Goal: Transaction & Acquisition: Obtain resource

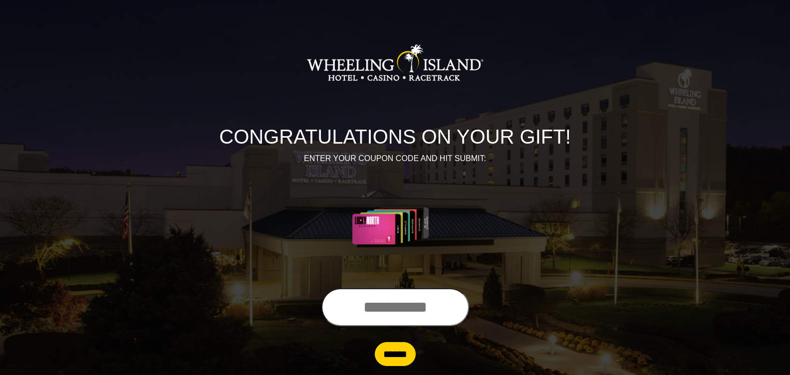
click at [349, 307] on input "text" at bounding box center [396, 308] width 148 height 38
type input "**********"
click at [382, 362] on input "******" at bounding box center [395, 354] width 41 height 24
click at [396, 356] on input "******" at bounding box center [395, 354] width 41 height 24
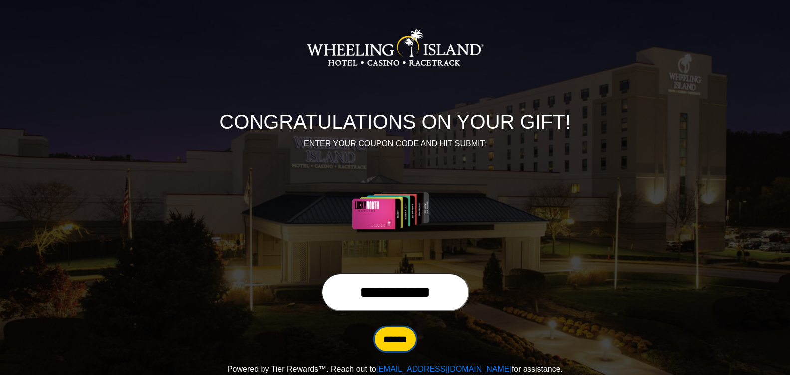
scroll to position [23, 0]
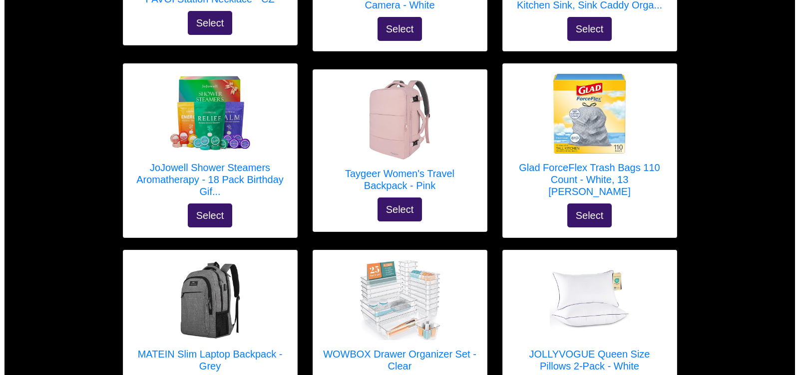
scroll to position [300, 0]
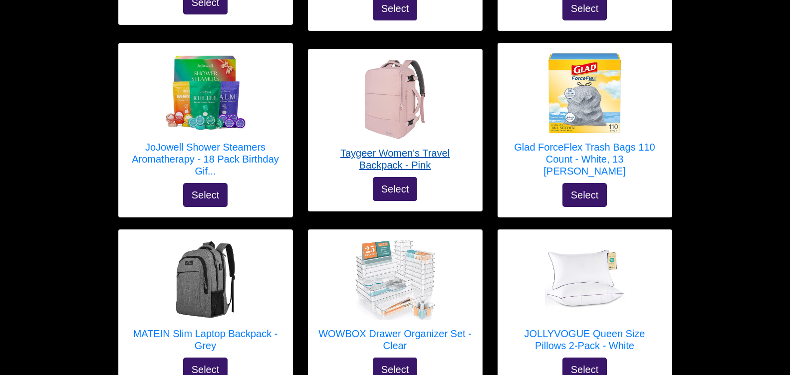
click at [416, 156] on h5 "Taygeer Women's Travel Backpack - Pink" at bounding box center [396, 159] width 154 height 24
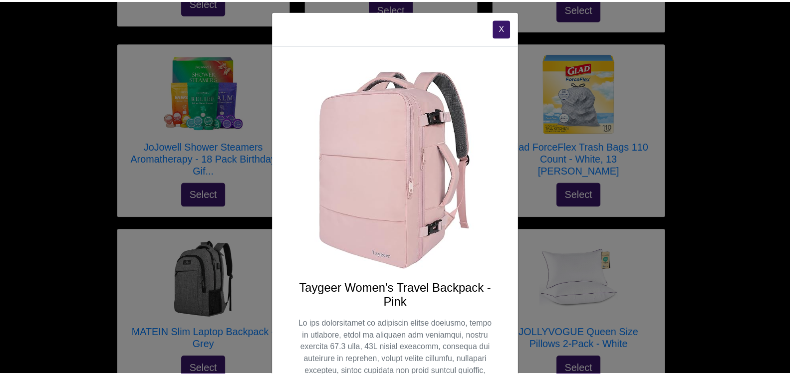
scroll to position [0, 0]
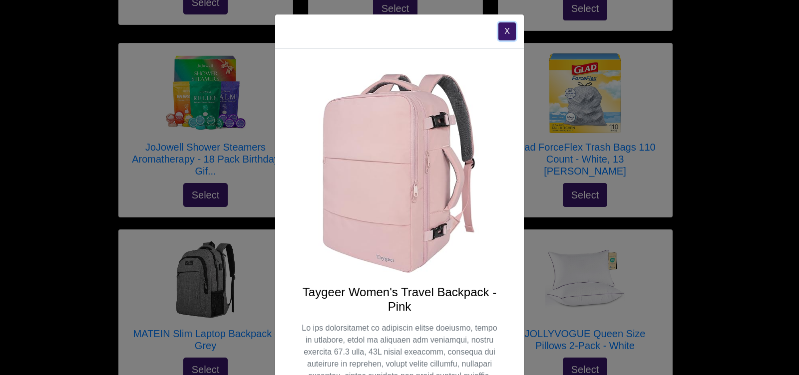
click at [502, 32] on button "X" at bounding box center [506, 31] width 17 height 18
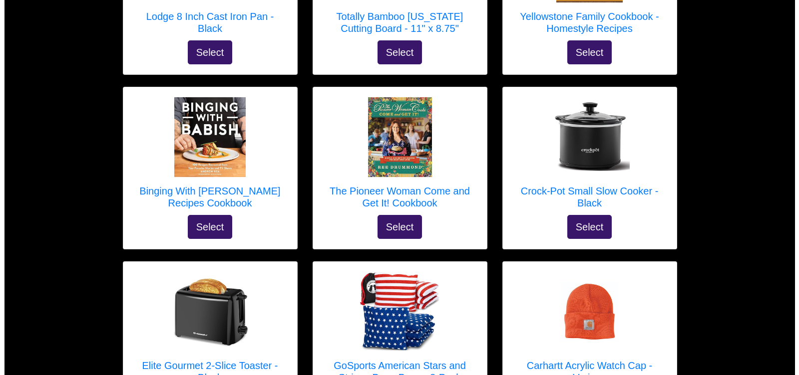
scroll to position [2543, 0]
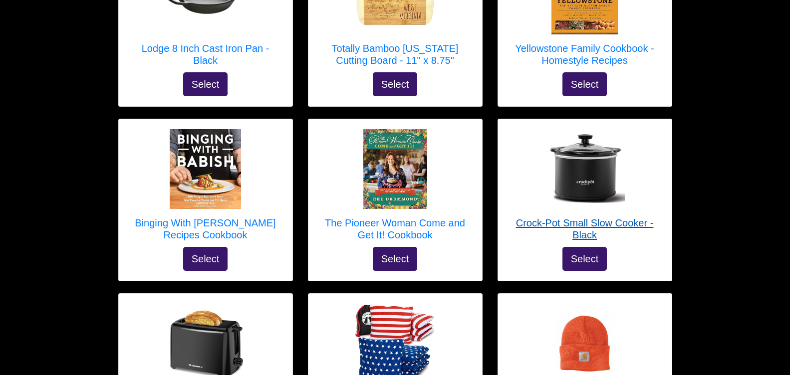
click at [618, 217] on h5 "Crock-Pot Small Slow Cooker - Black" at bounding box center [585, 229] width 154 height 24
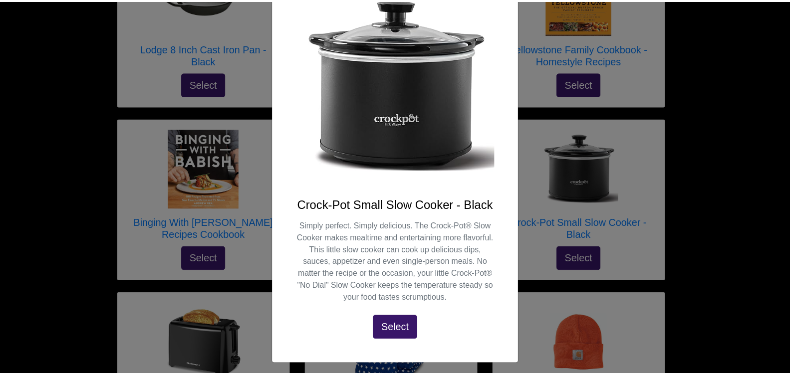
scroll to position [91, 0]
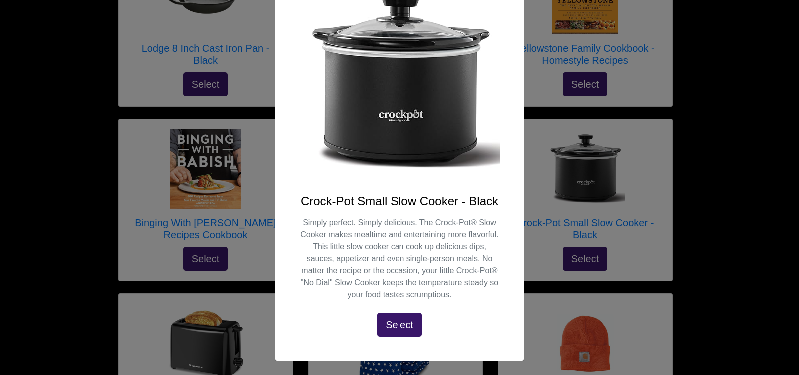
click at [735, 166] on div "X Crock-Pot Small Slow Cooker - Black Simply perfect. Simply delicious. The Cro…" at bounding box center [399, 187] width 799 height 375
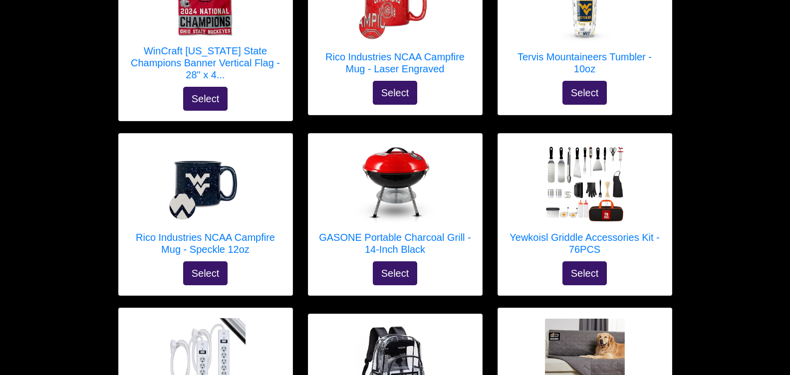
scroll to position [1645, 0]
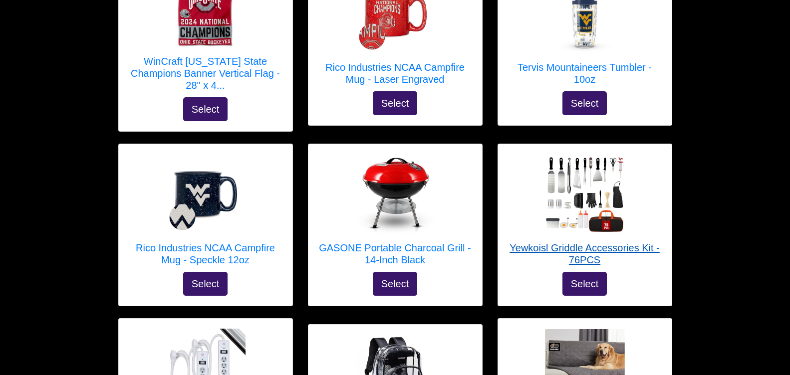
click at [593, 177] on img at bounding box center [585, 194] width 80 height 80
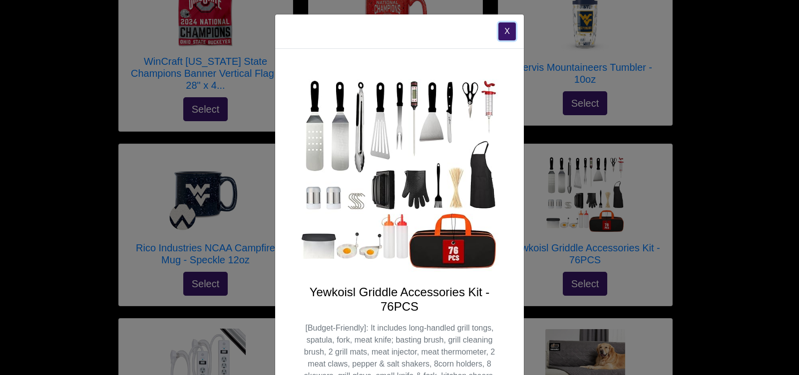
click at [505, 32] on button "X" at bounding box center [506, 31] width 17 height 18
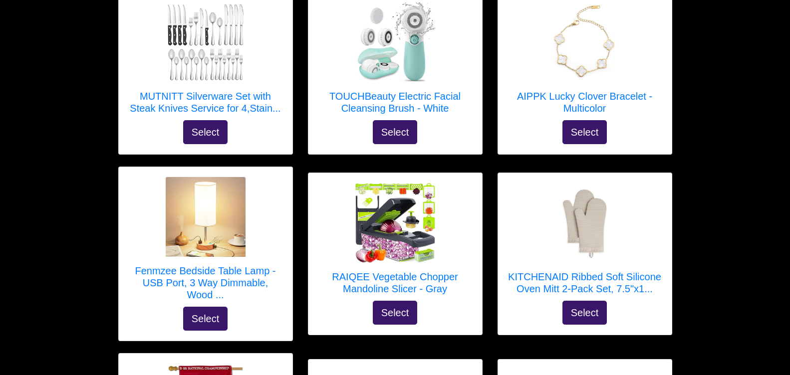
scroll to position [1245, 0]
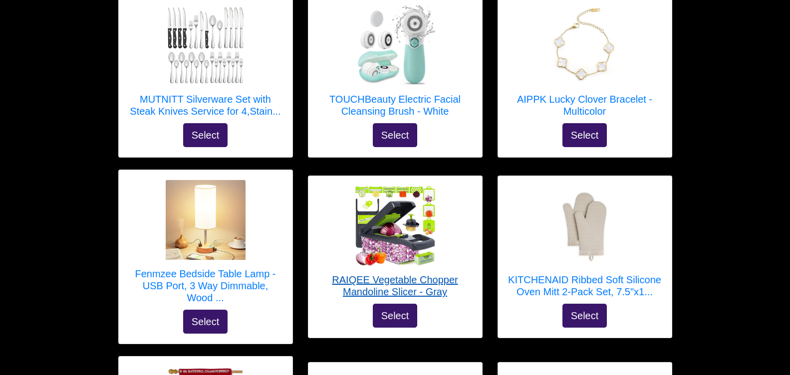
click at [380, 281] on h5 "RAIQEE Vegetable Chopper Mandoline Slicer - Gray" at bounding box center [396, 286] width 154 height 24
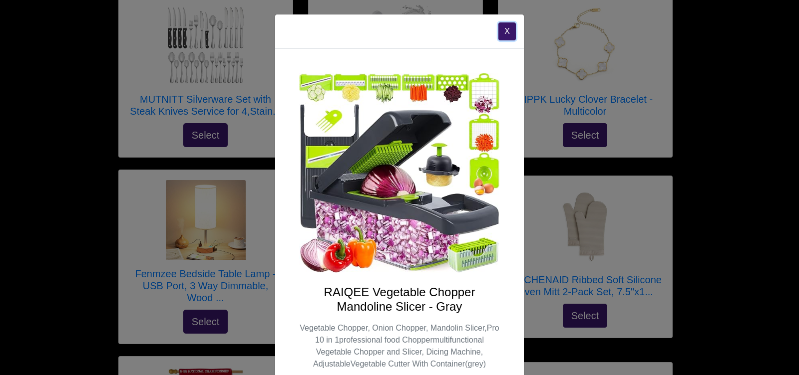
click at [508, 29] on button "X" at bounding box center [506, 31] width 17 height 18
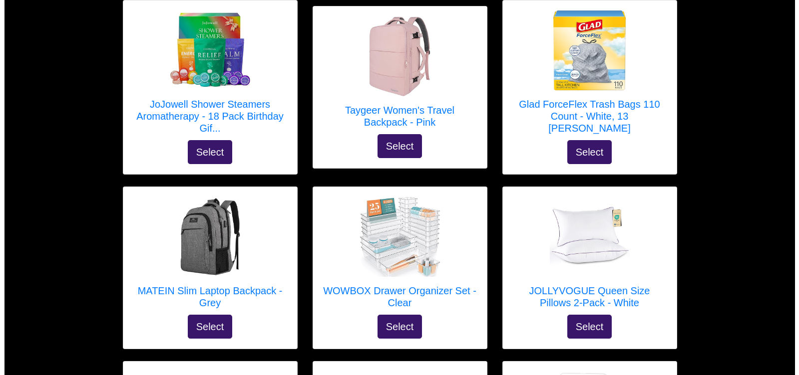
scroll to position [349, 0]
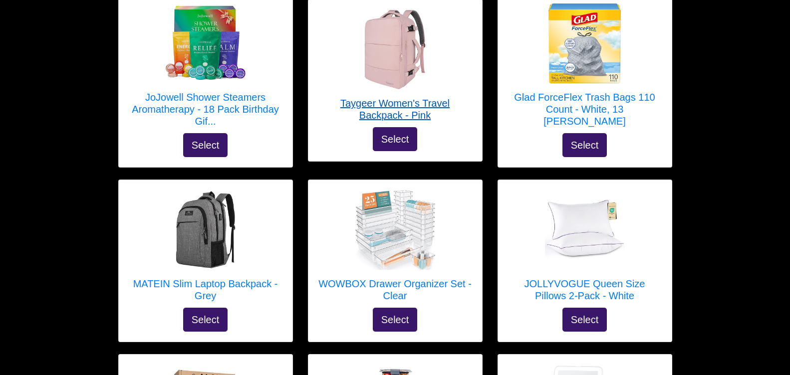
click at [425, 112] on h5 "Taygeer Women's Travel Backpack - Pink" at bounding box center [396, 109] width 154 height 24
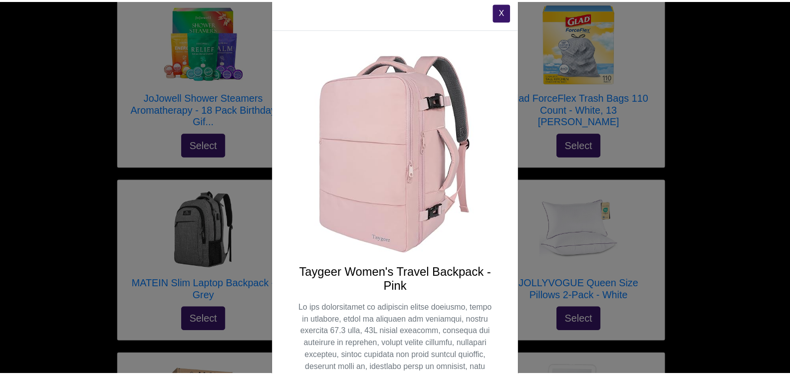
scroll to position [0, 0]
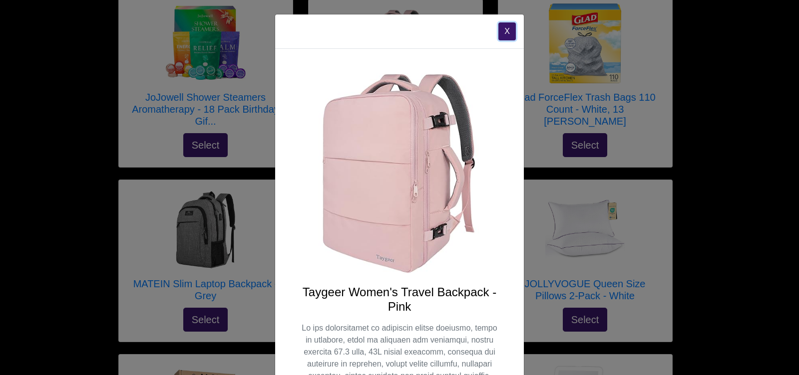
click at [500, 28] on button "X" at bounding box center [506, 31] width 17 height 18
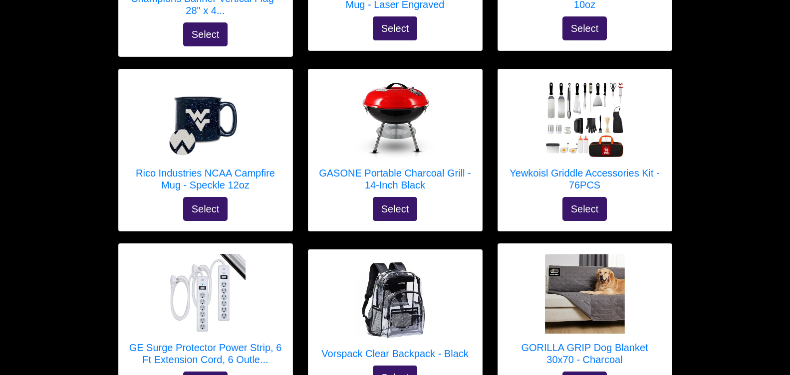
scroll to position [1747, 0]
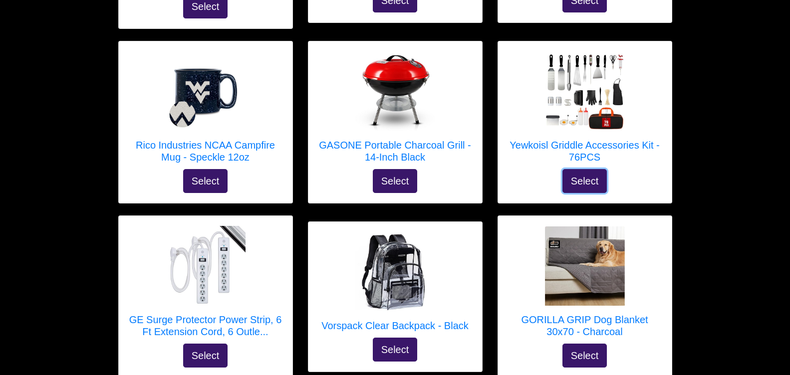
click at [589, 169] on button "Select" at bounding box center [585, 181] width 45 height 24
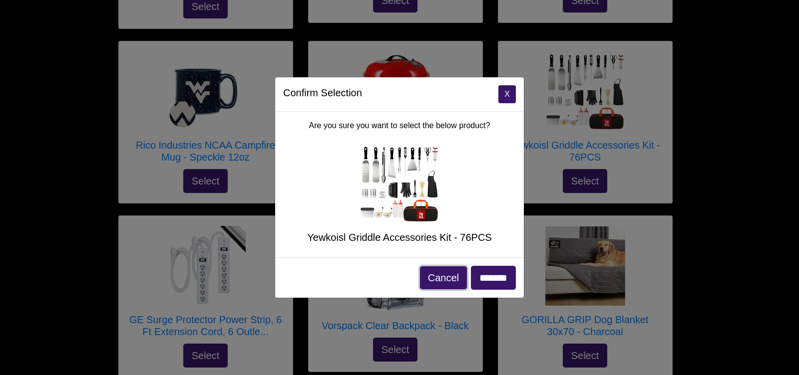
click at [428, 278] on button "Cancel" at bounding box center [443, 278] width 47 height 23
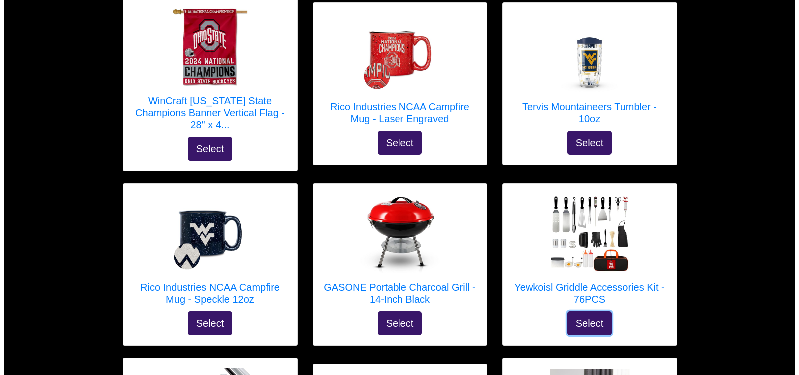
scroll to position [1697, 0]
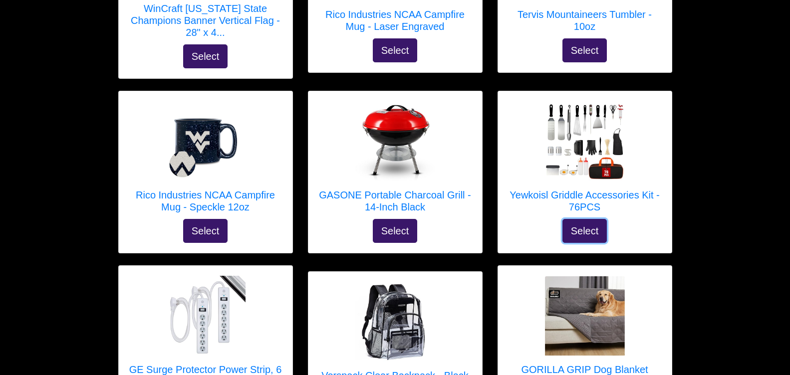
click at [590, 222] on button "Select" at bounding box center [585, 231] width 45 height 24
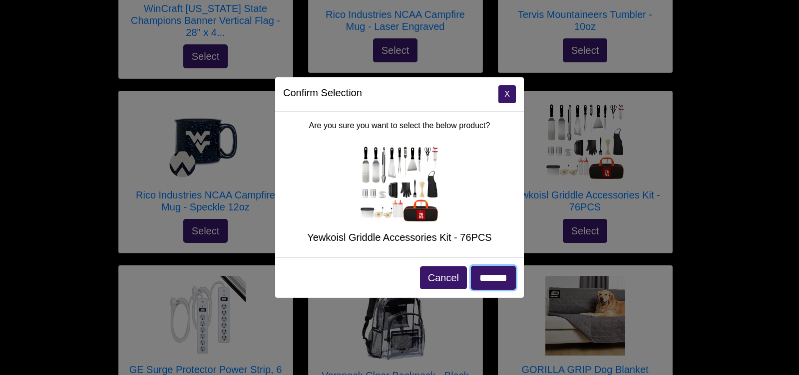
click at [485, 283] on input "*******" at bounding box center [493, 278] width 45 height 24
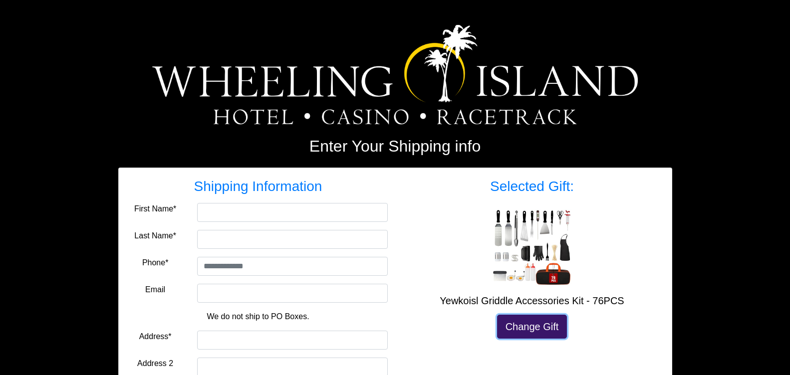
click at [523, 329] on link "Change Gift" at bounding box center [532, 327] width 70 height 24
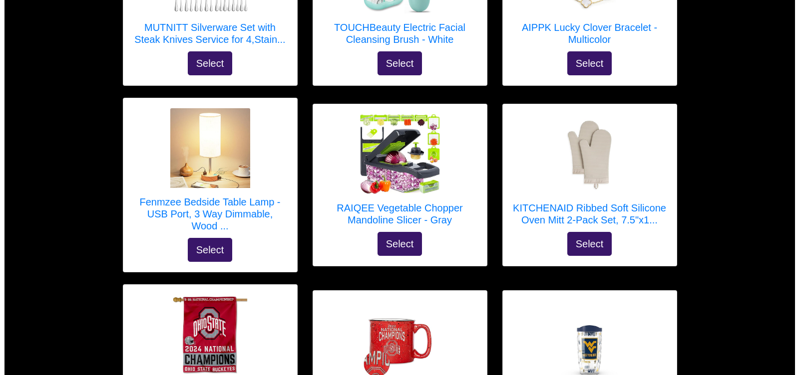
scroll to position [1348, 0]
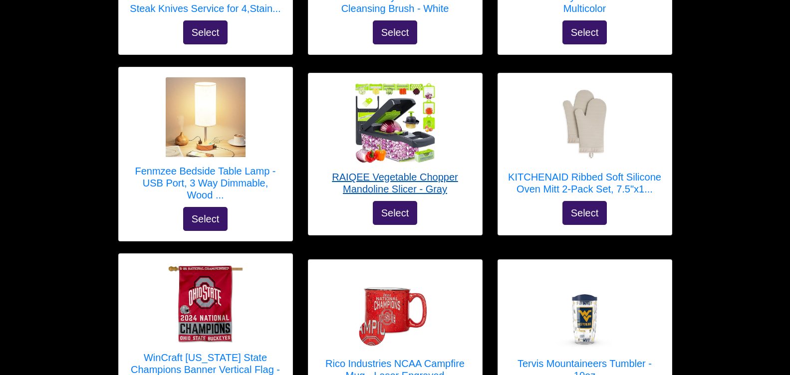
click at [389, 174] on h5 "RAIQEE Vegetable Chopper Mandoline Slicer - Gray" at bounding box center [396, 183] width 154 height 24
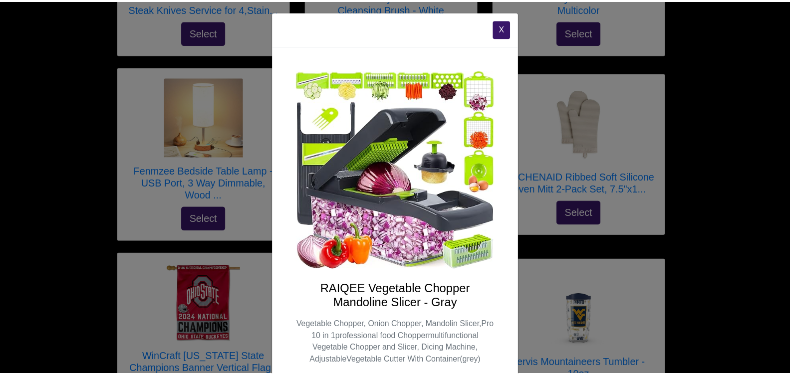
scroll to position [0, 0]
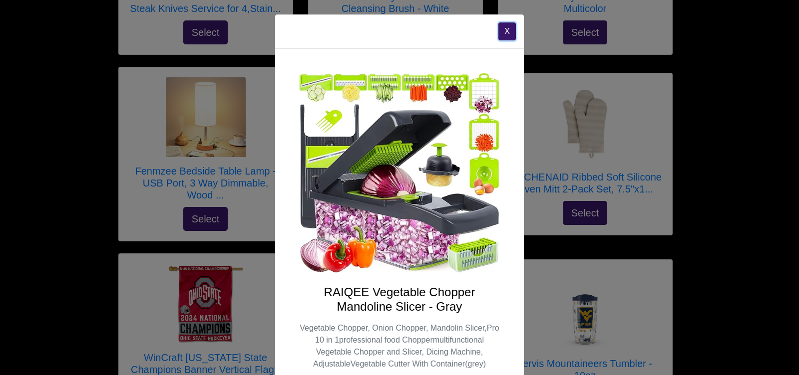
click at [500, 31] on button "X" at bounding box center [506, 31] width 17 height 18
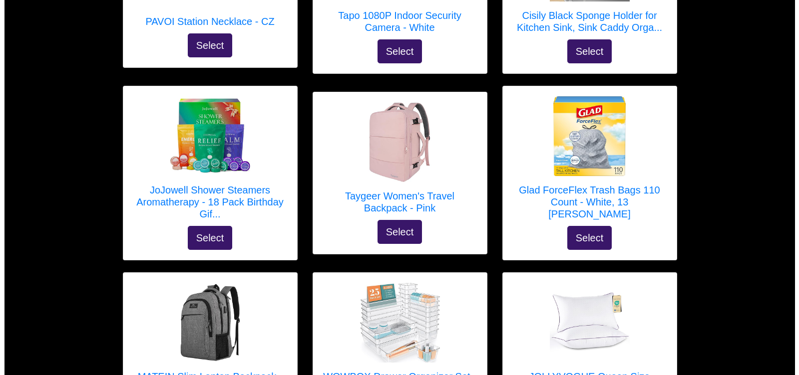
scroll to position [250, 0]
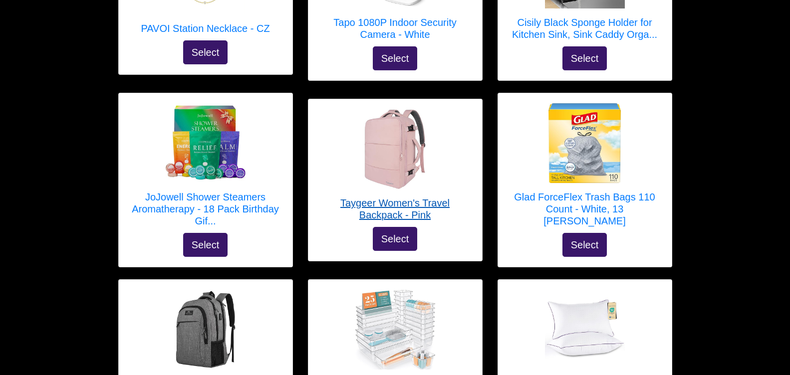
click at [408, 209] on h5 "Taygeer Women's Travel Backpack - Pink" at bounding box center [396, 209] width 154 height 24
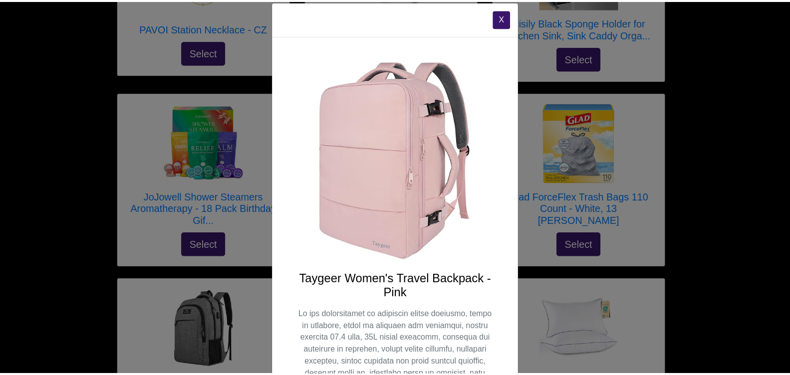
scroll to position [0, 0]
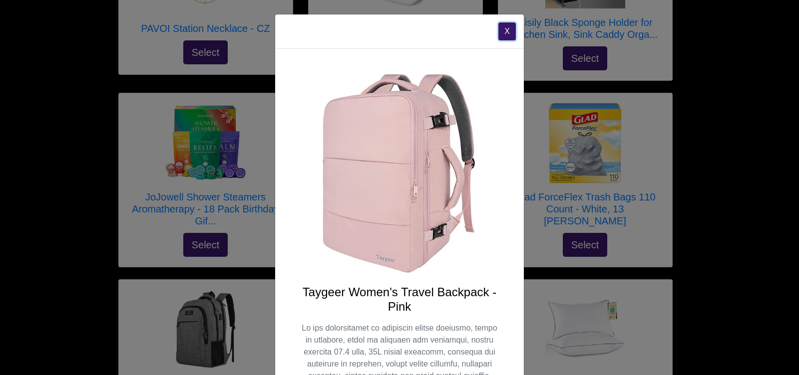
click at [505, 31] on button "X" at bounding box center [506, 31] width 17 height 18
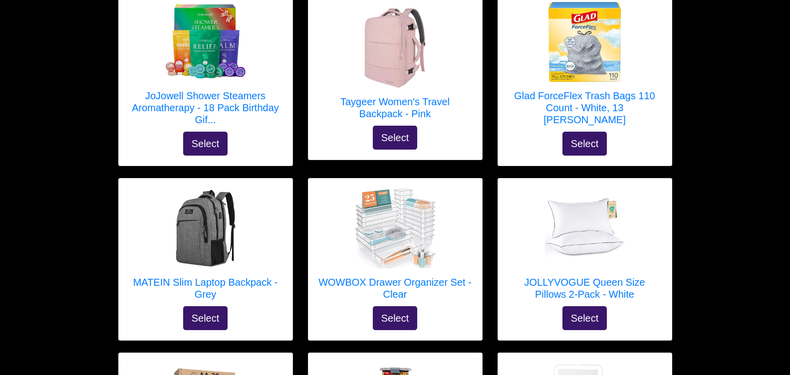
scroll to position [50, 0]
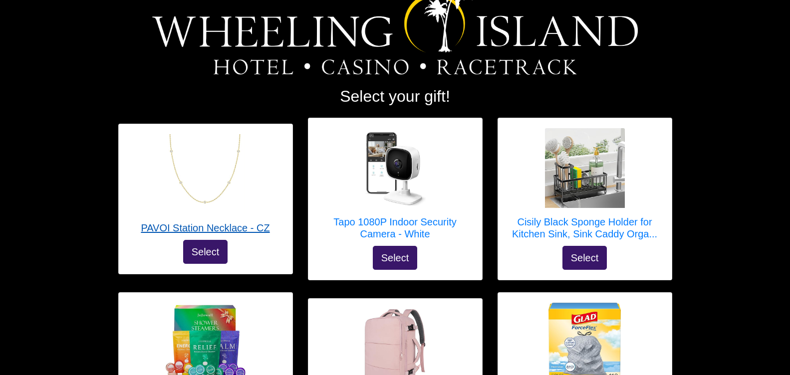
click at [210, 227] on h5 "PAVOI Station Necklace - CZ" at bounding box center [205, 228] width 129 height 12
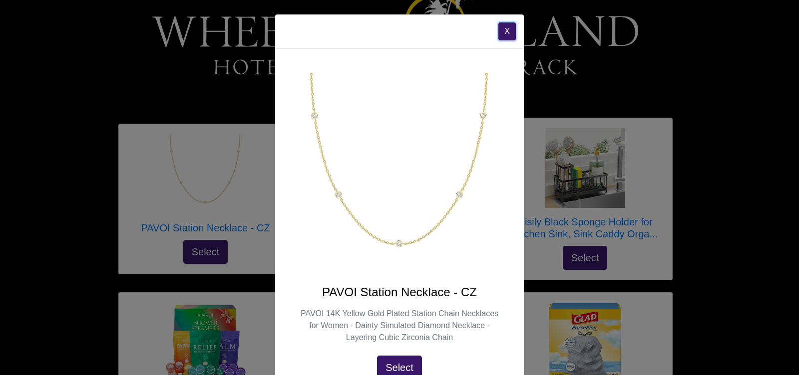
click at [498, 32] on button "X" at bounding box center [506, 31] width 17 height 18
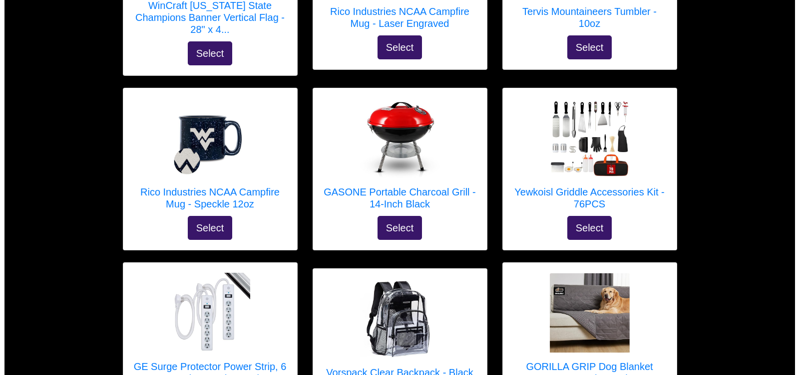
scroll to position [1648, 0]
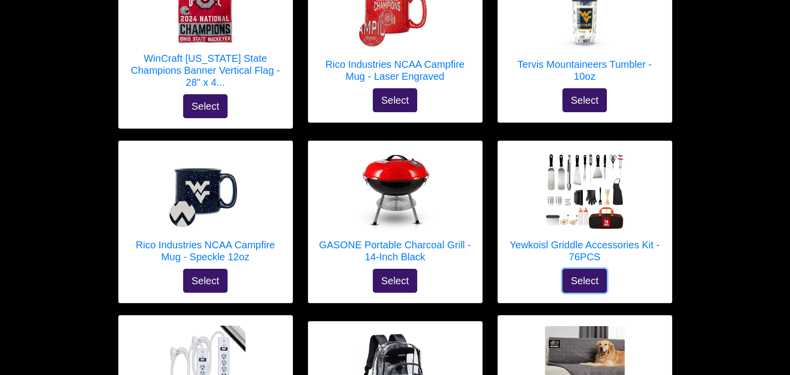
click at [579, 270] on button "Select" at bounding box center [585, 281] width 45 height 24
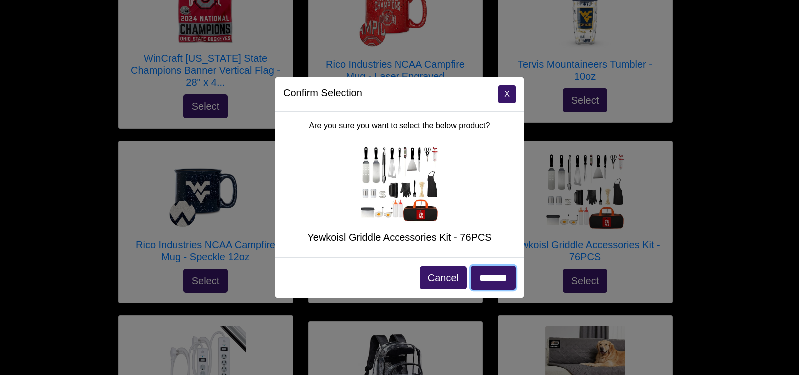
click at [495, 279] on input "*******" at bounding box center [493, 278] width 45 height 24
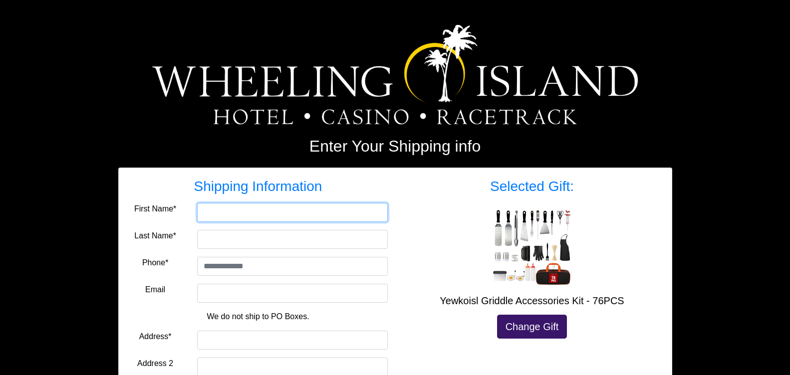
click at [205, 216] on input "First Name*" at bounding box center [292, 212] width 191 height 19
type input "******"
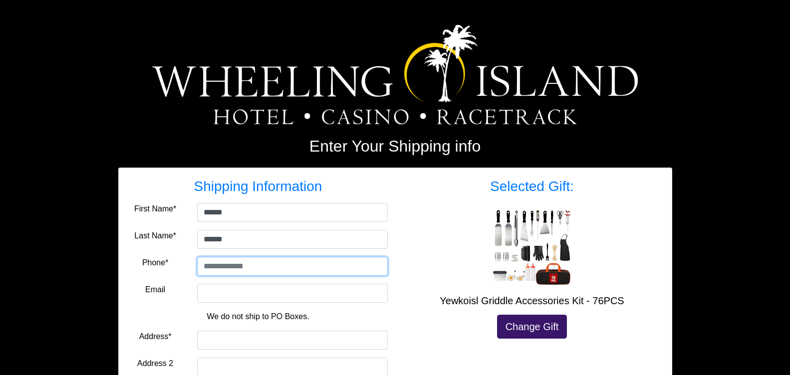
type input "**********"
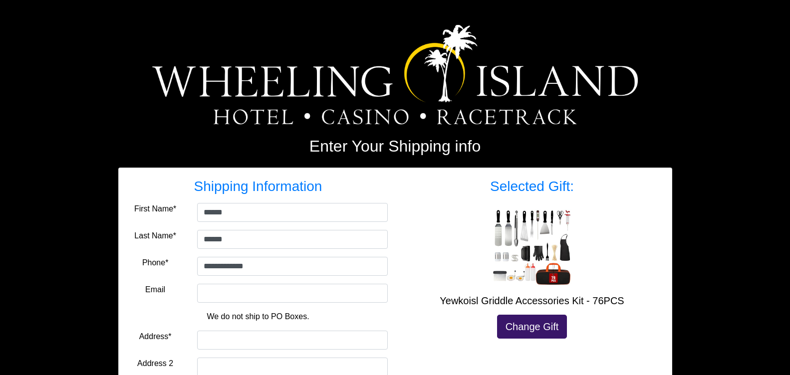
type input "**********"
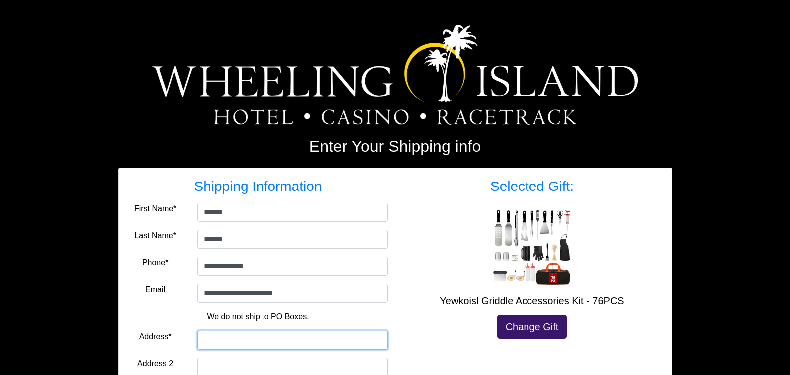
type input "**********"
select select "**"
type input "*****"
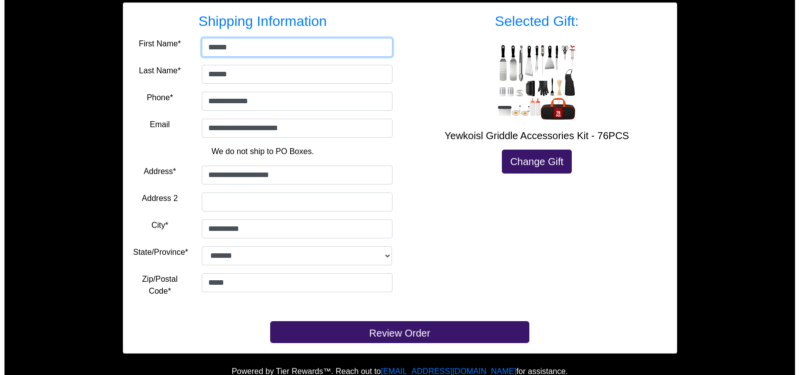
scroll to position [176, 0]
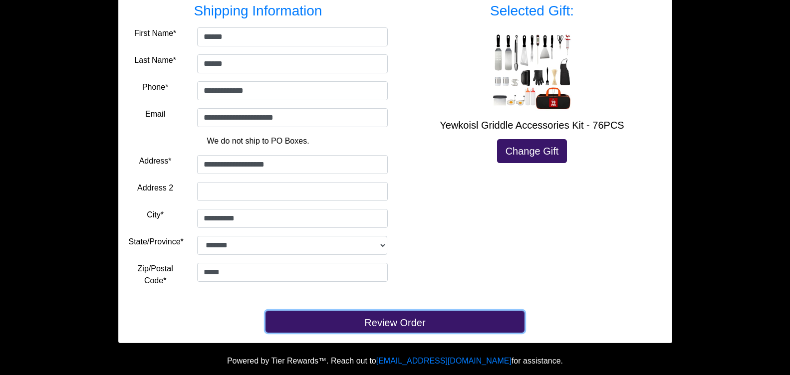
click at [380, 322] on button "Review Order" at bounding box center [395, 322] width 259 height 22
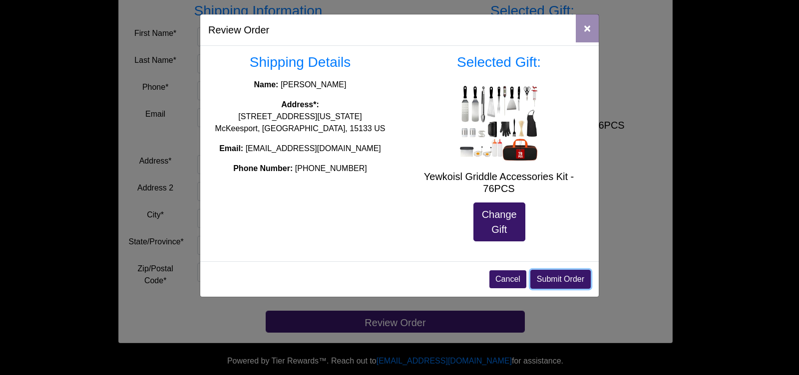
click at [580, 278] on button "Submit Order" at bounding box center [560, 279] width 60 height 19
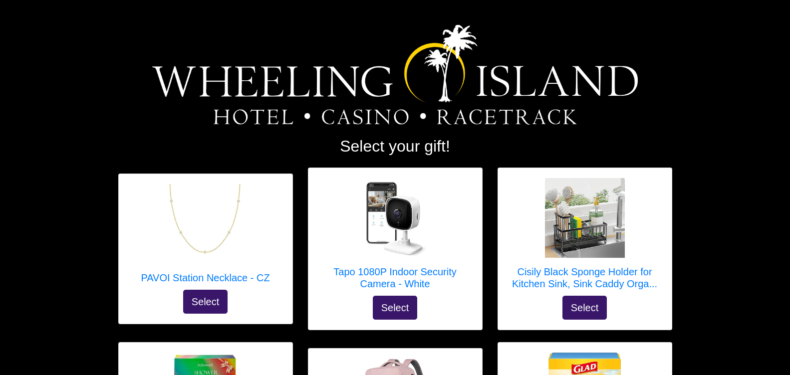
scroll to position [1648, 0]
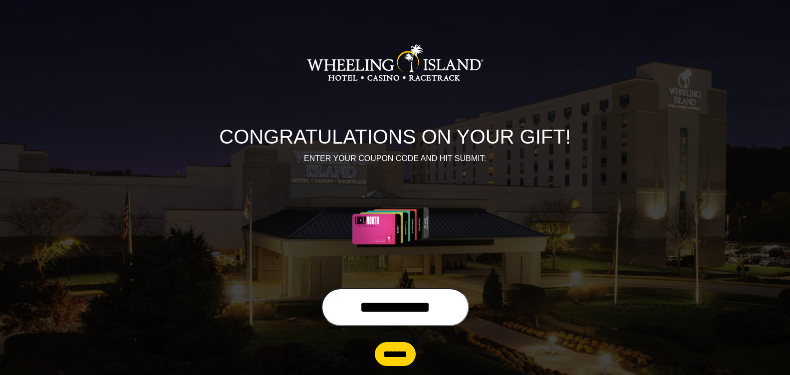
scroll to position [23, 0]
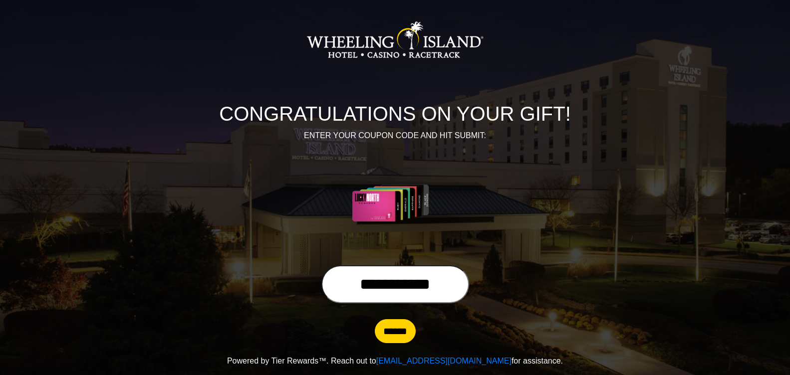
drag, startPoint x: 457, startPoint y: 282, endPoint x: 306, endPoint y: 291, distance: 152.0
click at [322, 291] on input "**********" at bounding box center [396, 285] width 148 height 38
type input "**********"
click at [397, 331] on input "******" at bounding box center [395, 332] width 41 height 24
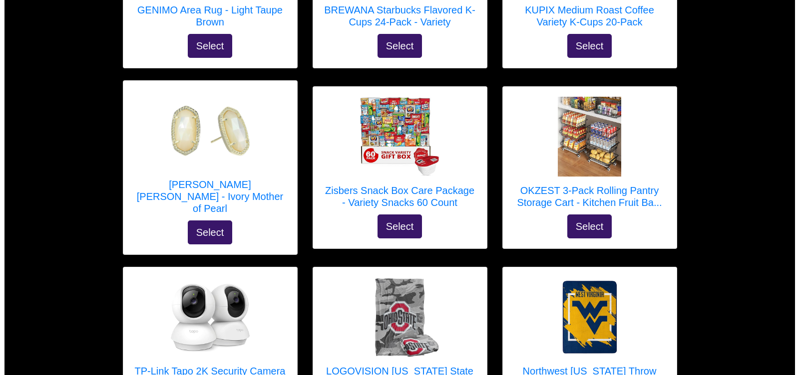
scroll to position [1148, 0]
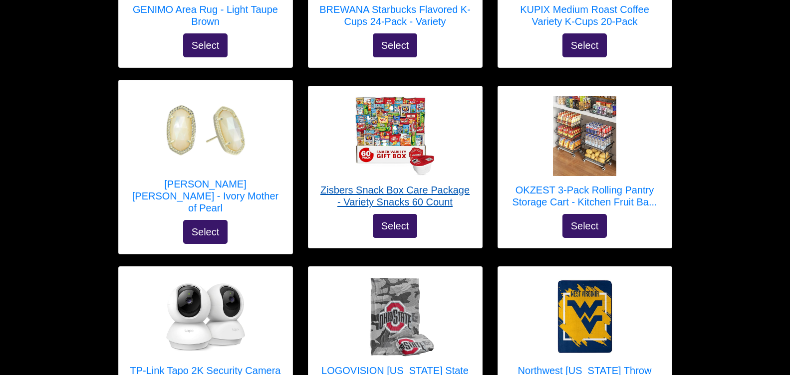
click at [388, 135] on img at bounding box center [395, 136] width 80 height 80
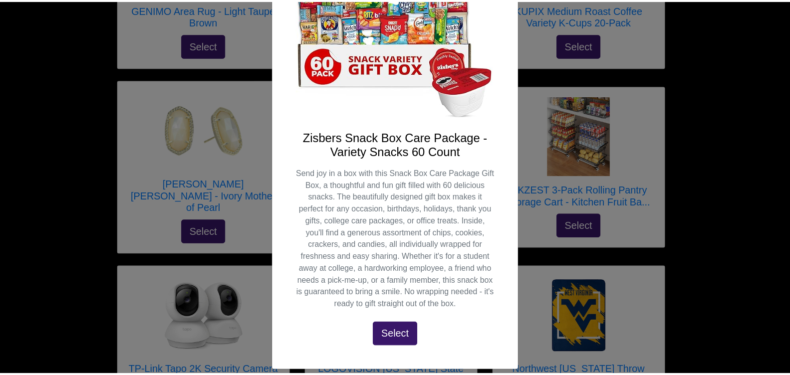
scroll to position [165, 0]
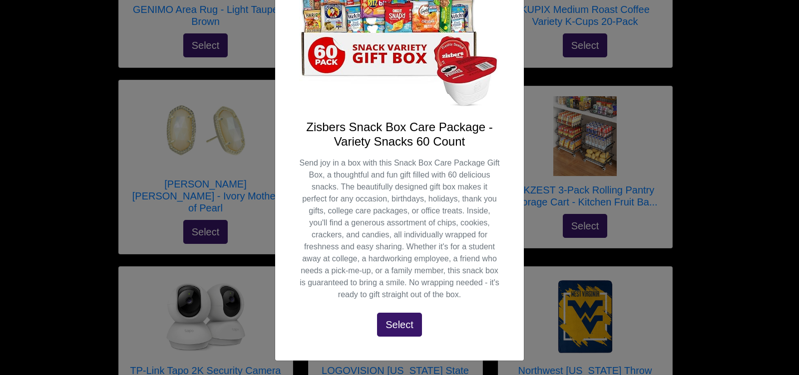
click at [734, 155] on div "X Zisbers Snack Box Care Package - Variety Snacks 60 Count Send joy in a box wi…" at bounding box center [399, 187] width 799 height 375
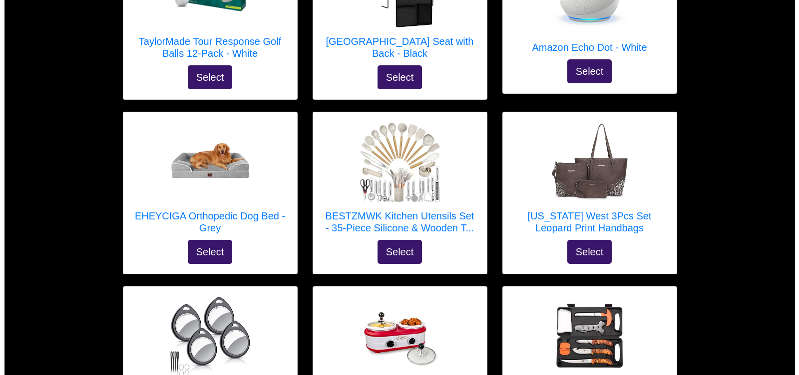
scroll to position [1847, 0]
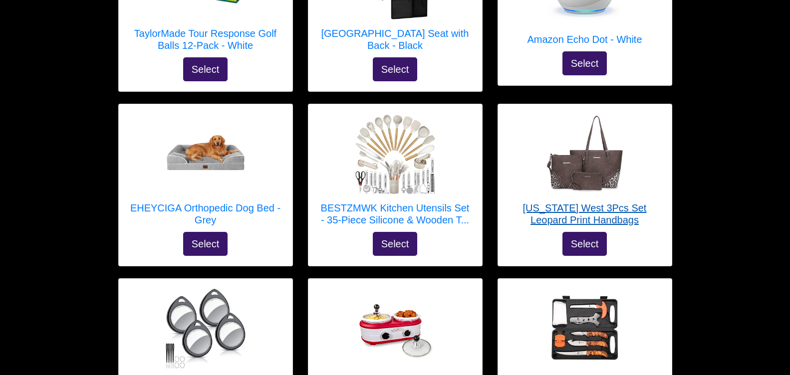
click at [570, 202] on h5 "Montana West 3Pcs Set Leopard Print Handbags" at bounding box center [585, 214] width 154 height 24
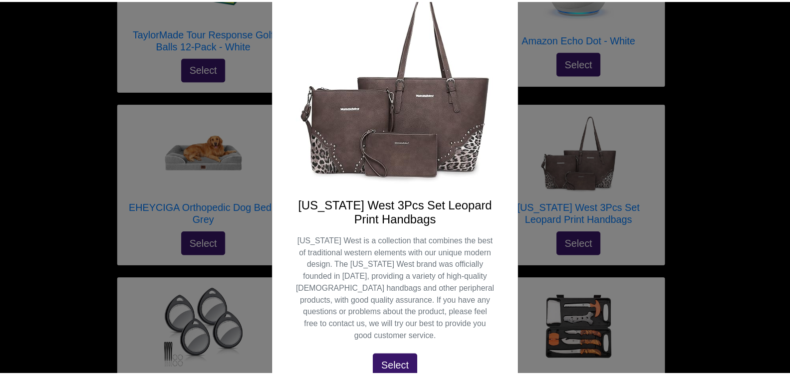
scroll to position [129, 0]
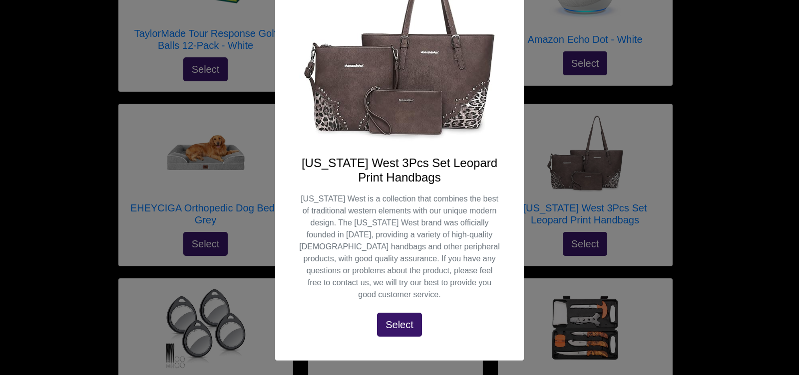
click at [739, 176] on div "X Montana West 3Pcs Set Leopard Print Handbags Montana West is a collection tha…" at bounding box center [399, 187] width 799 height 375
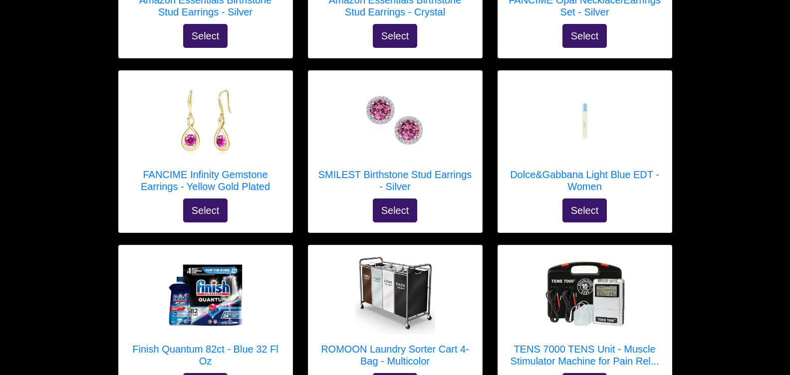
scroll to position [3645, 0]
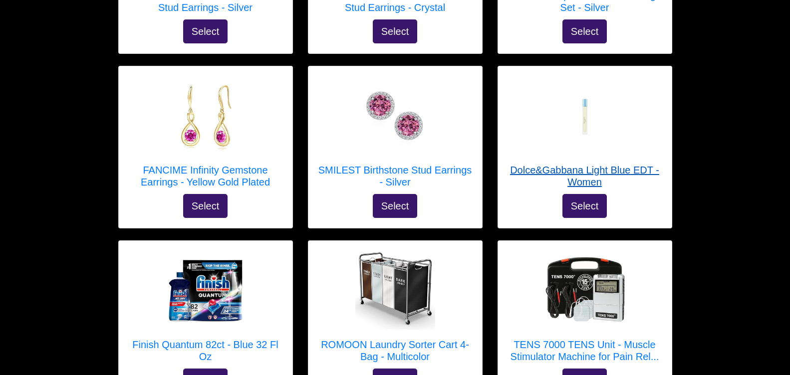
click at [606, 164] on h5 "Dolce&Gabbana Light Blue EDT - Women" at bounding box center [585, 176] width 154 height 24
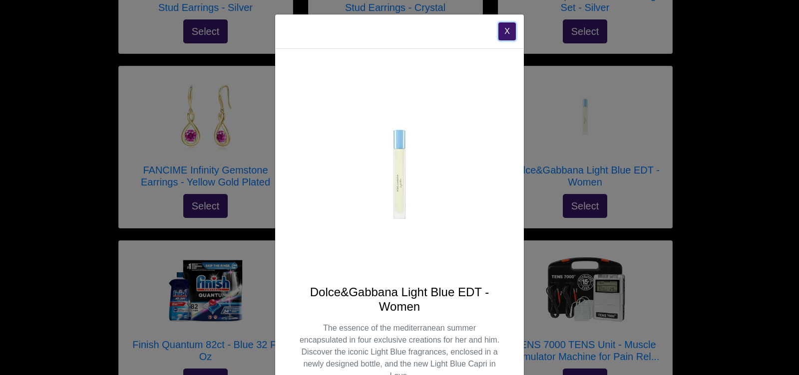
click at [502, 33] on button "X" at bounding box center [506, 31] width 17 height 18
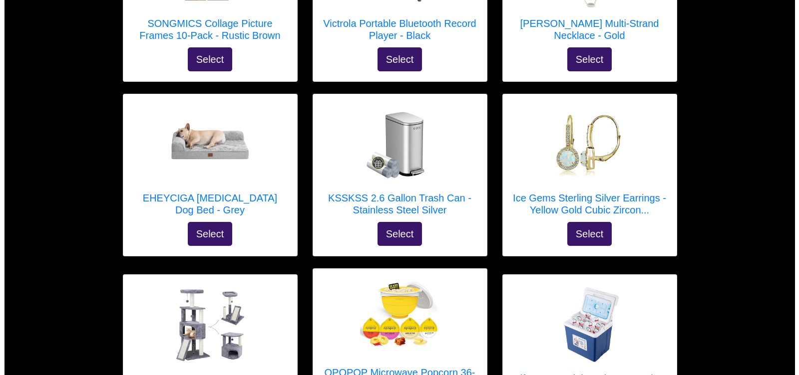
scroll to position [4144, 0]
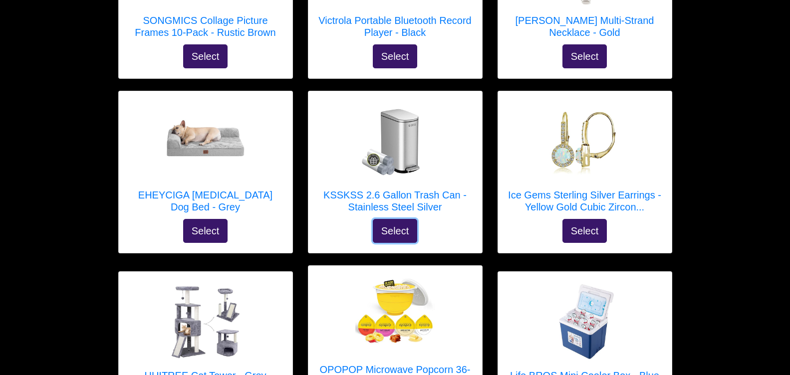
click at [401, 219] on button "Select" at bounding box center [395, 231] width 45 height 24
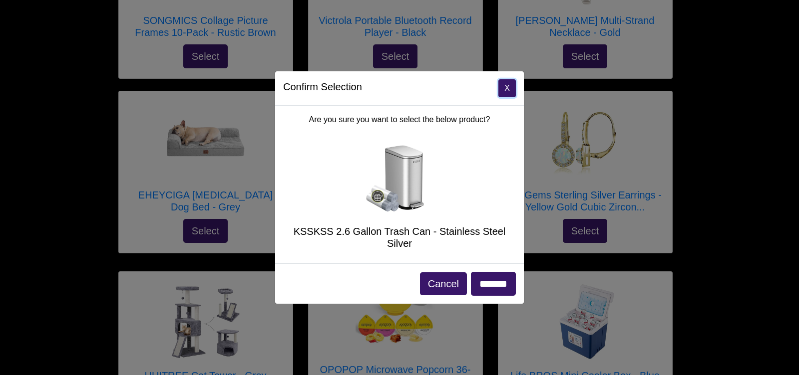
click at [501, 86] on button "X" at bounding box center [506, 88] width 17 height 18
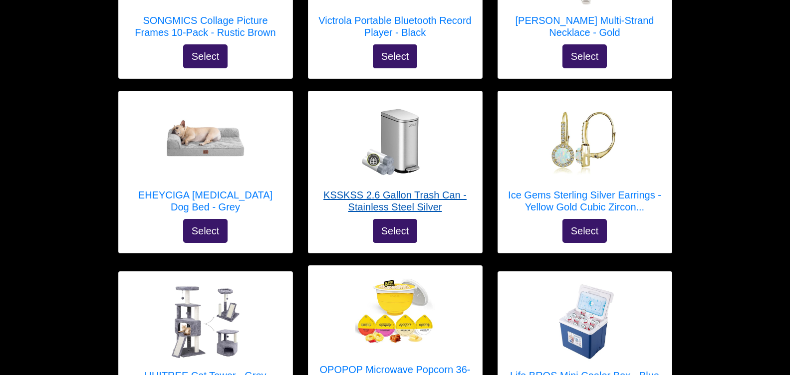
click at [439, 189] on h5 "KSSKSS 2.6 Gallon Trash Can - Stainless Steel Silver" at bounding box center [396, 201] width 154 height 24
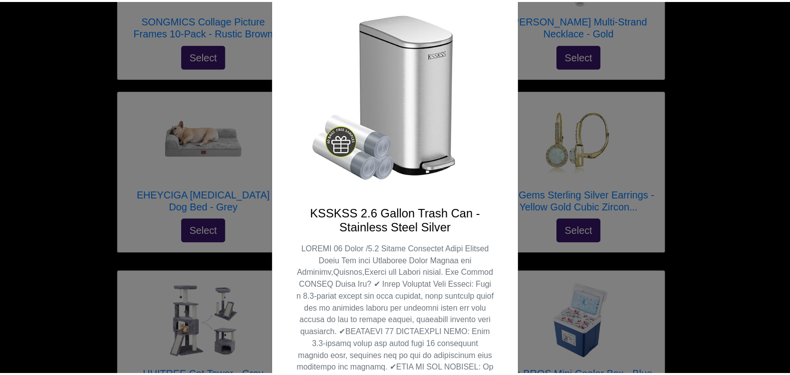
scroll to position [0, 0]
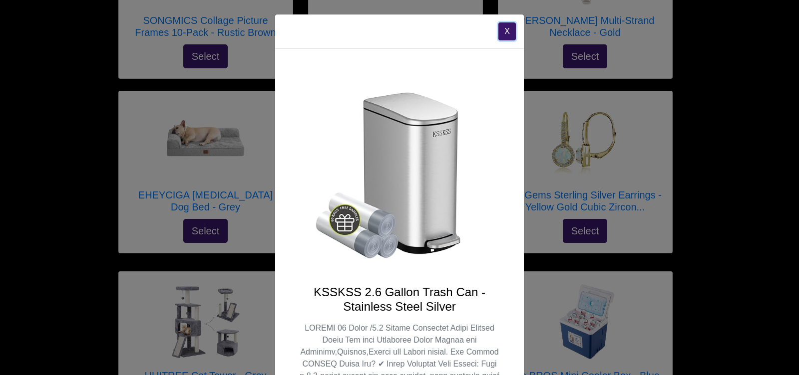
click at [500, 31] on button "X" at bounding box center [506, 31] width 17 height 18
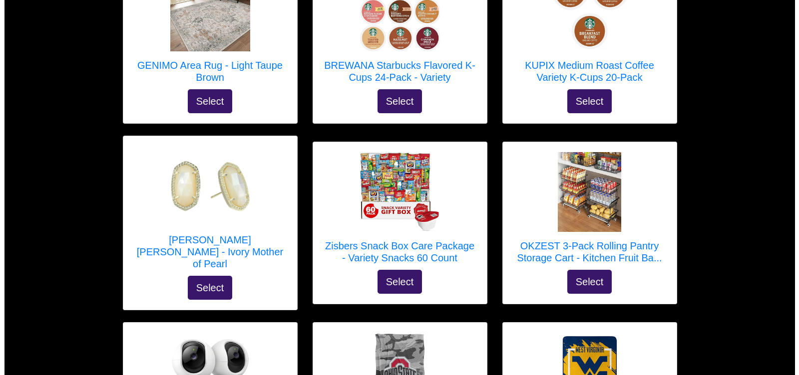
scroll to position [1071, 0]
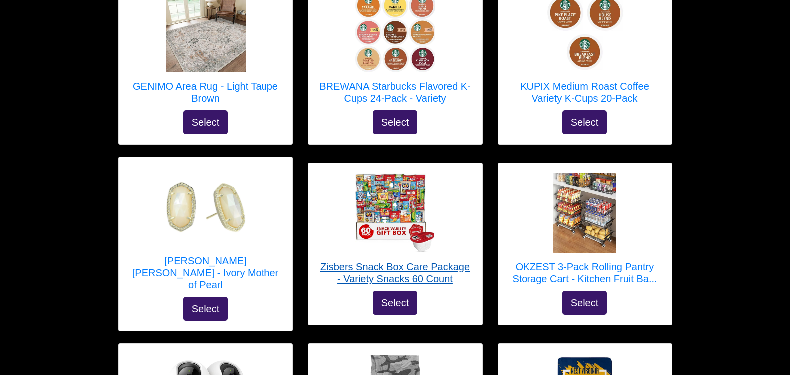
click at [359, 261] on h5 "Zisbers Snack Box Care Package - Variety Snacks 60 Count" at bounding box center [396, 273] width 154 height 24
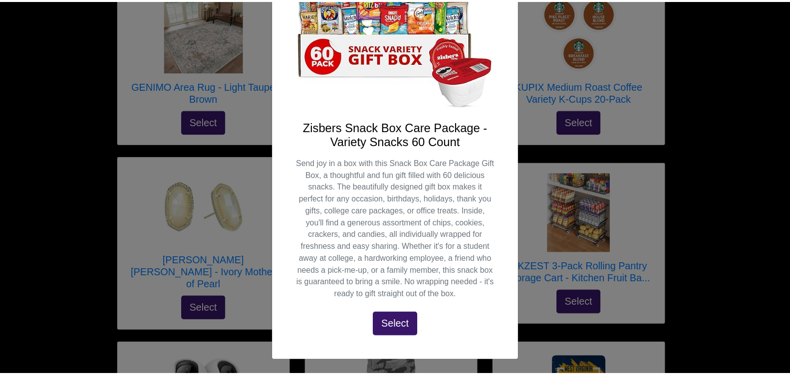
scroll to position [0, 0]
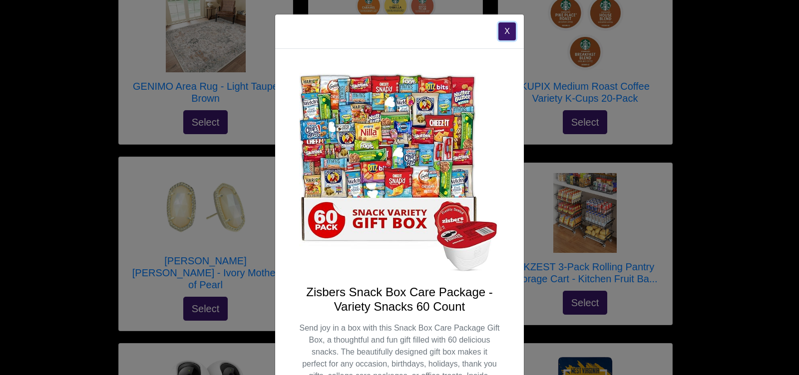
click at [506, 31] on button "X" at bounding box center [506, 31] width 17 height 18
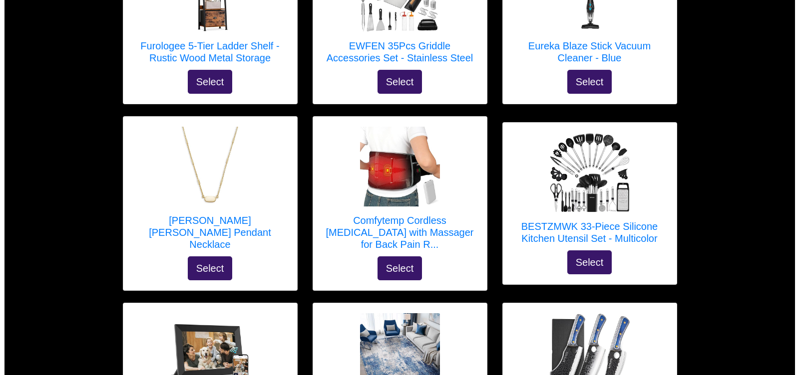
scroll to position [572, 0]
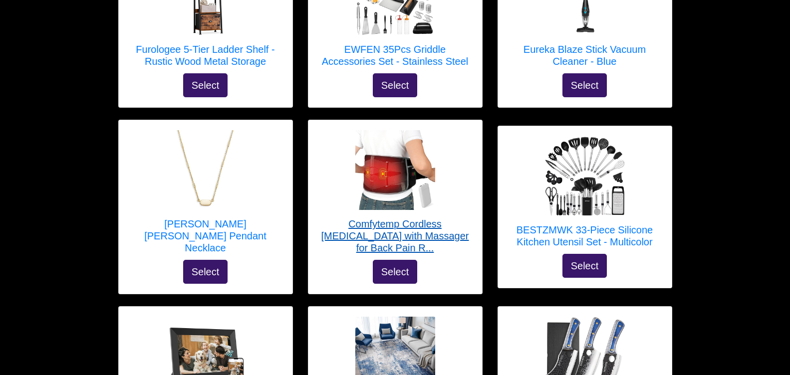
click at [346, 228] on h5 "Comfytemp Cordless Heating Pad with Massager for Back Pain R..." at bounding box center [396, 236] width 154 height 36
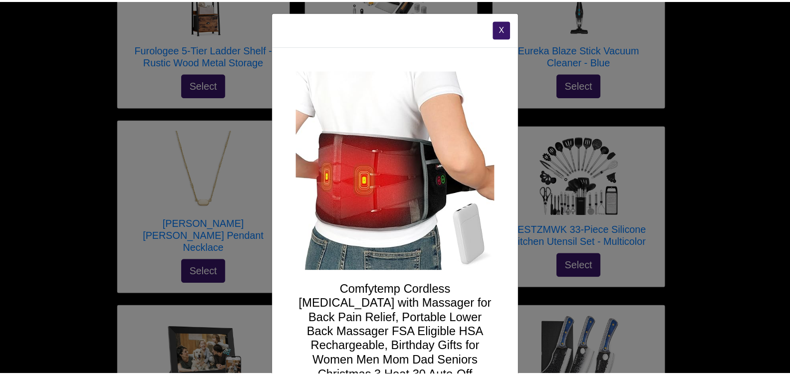
scroll to position [0, 0]
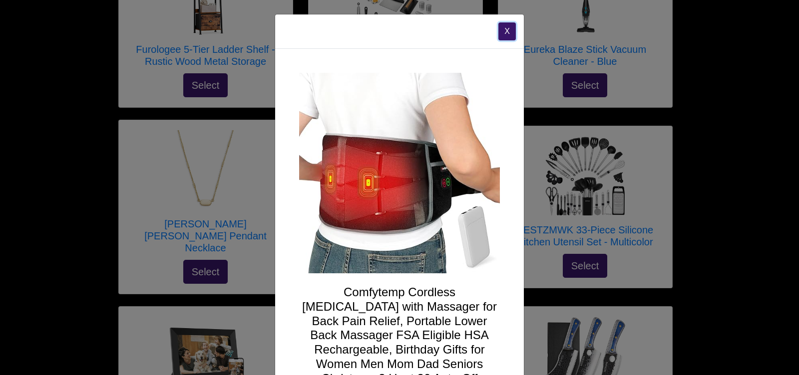
click at [502, 32] on button "X" at bounding box center [506, 31] width 17 height 18
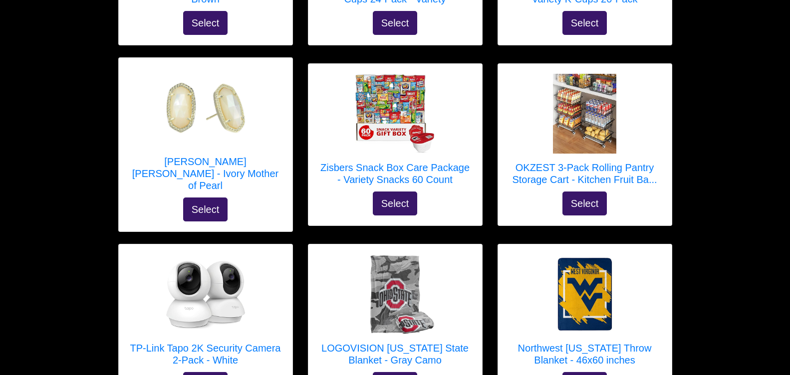
scroll to position [1171, 0]
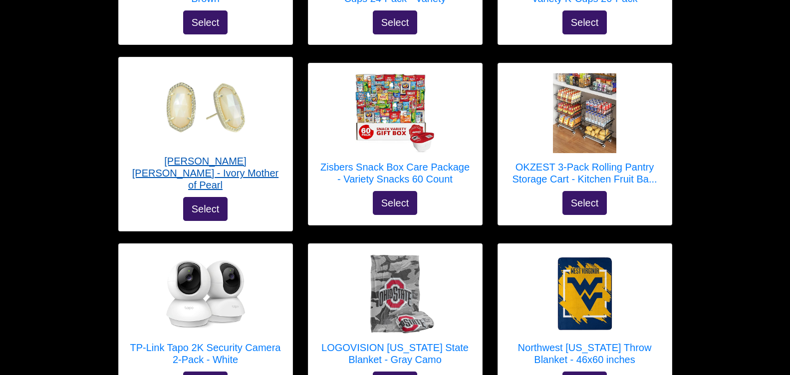
click at [218, 159] on h5 "Kendra Scott Ellie Earrings - Ivory Mother of Pearl" at bounding box center [206, 173] width 154 height 36
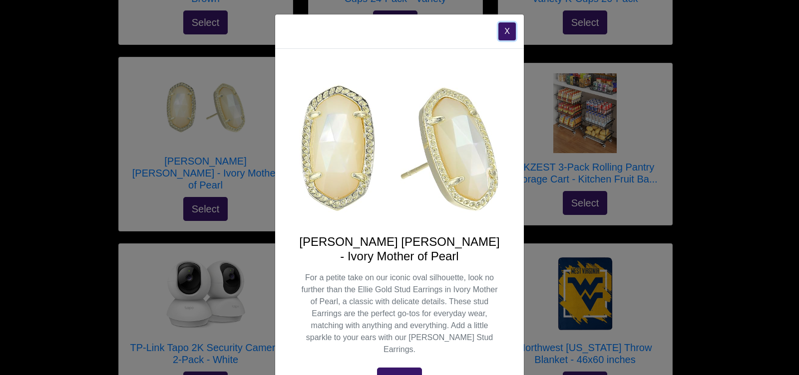
click at [501, 31] on button "X" at bounding box center [506, 31] width 17 height 18
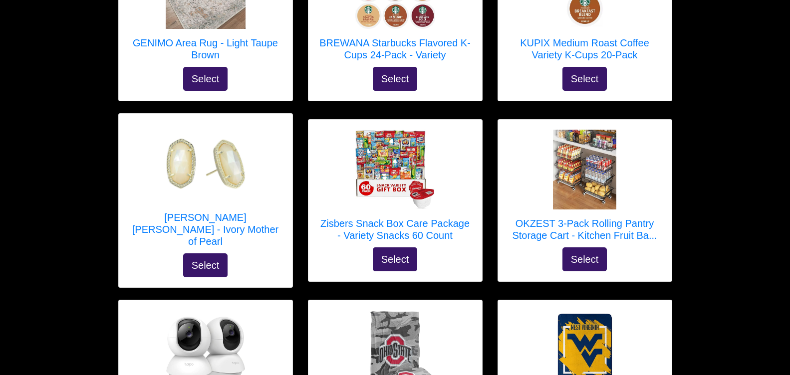
scroll to position [1071, 0]
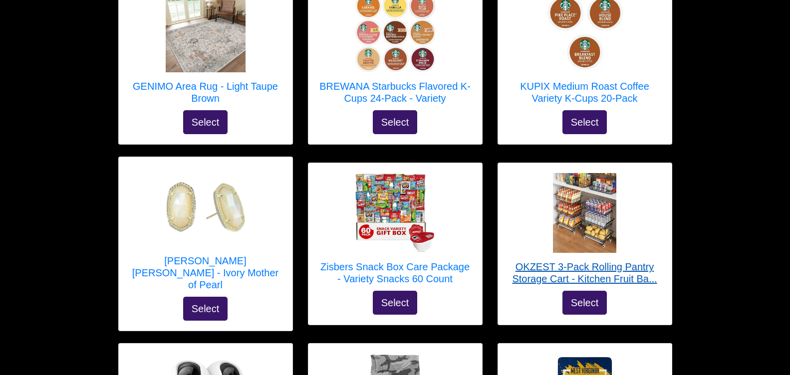
click at [593, 261] on h5 "OKZEST 3-Pack Rolling Pantry Storage Cart - Kitchen Fruit Ba..." at bounding box center [585, 273] width 154 height 24
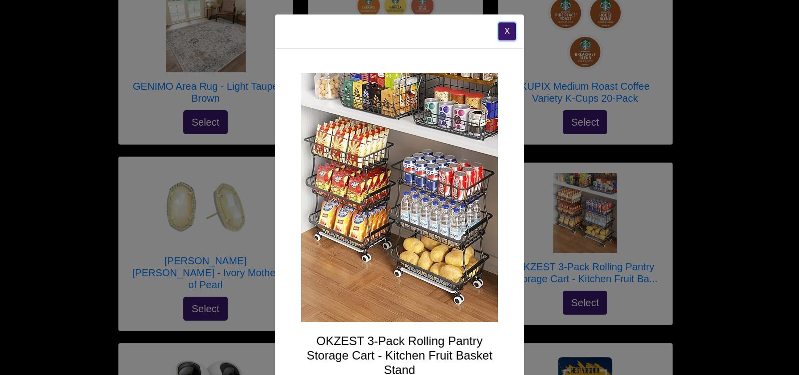
click at [502, 30] on button "X" at bounding box center [506, 31] width 17 height 18
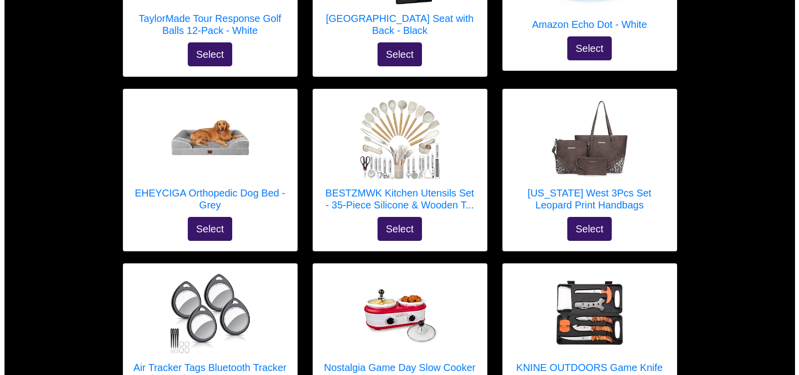
scroll to position [1870, 0]
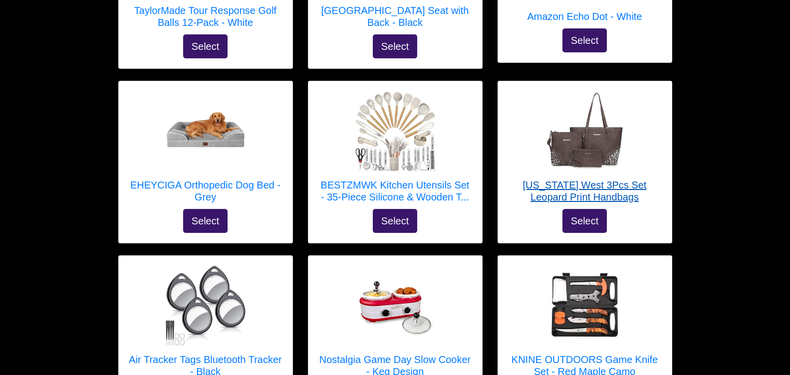
click at [602, 179] on h5 "Montana West 3Pcs Set Leopard Print Handbags" at bounding box center [585, 191] width 154 height 24
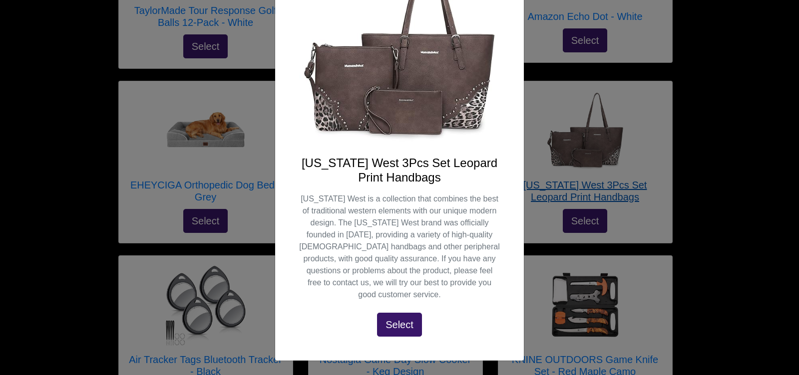
scroll to position [0, 0]
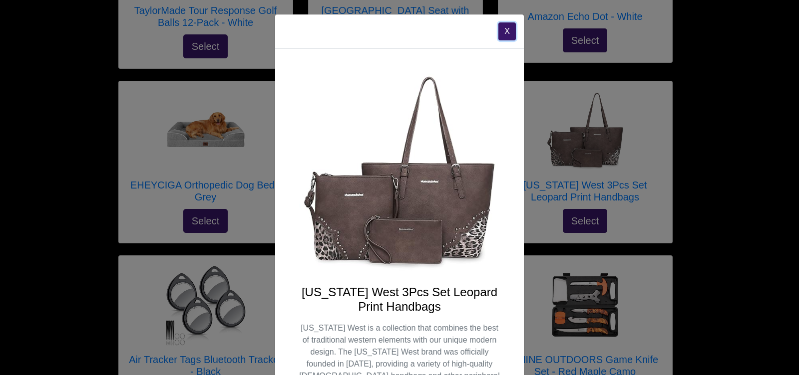
click at [500, 33] on button "X" at bounding box center [506, 31] width 17 height 18
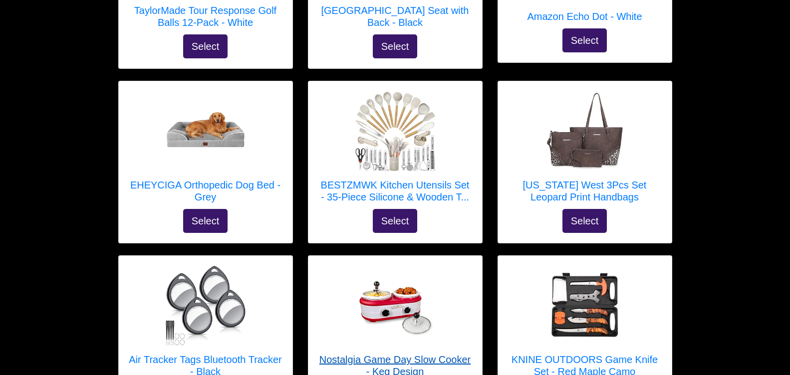
click at [434, 354] on h5 "Nostalgia Game Day Slow Cooker - Keg Design" at bounding box center [396, 366] width 154 height 24
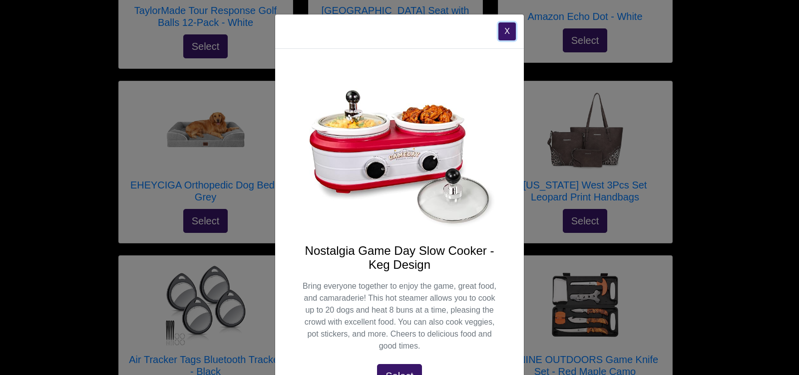
click at [498, 31] on button "X" at bounding box center [506, 31] width 17 height 18
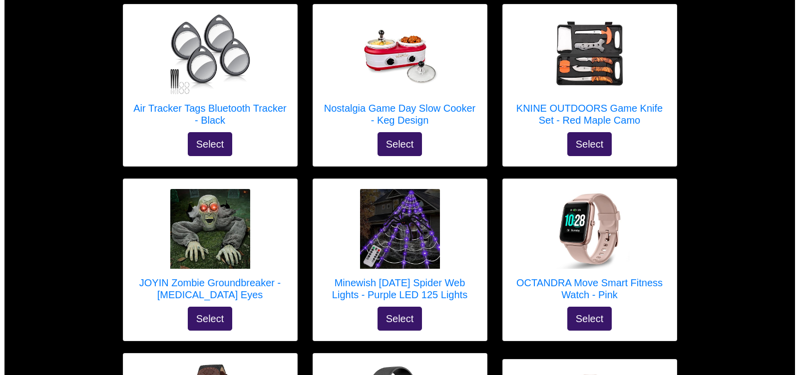
scroll to position [2120, 0]
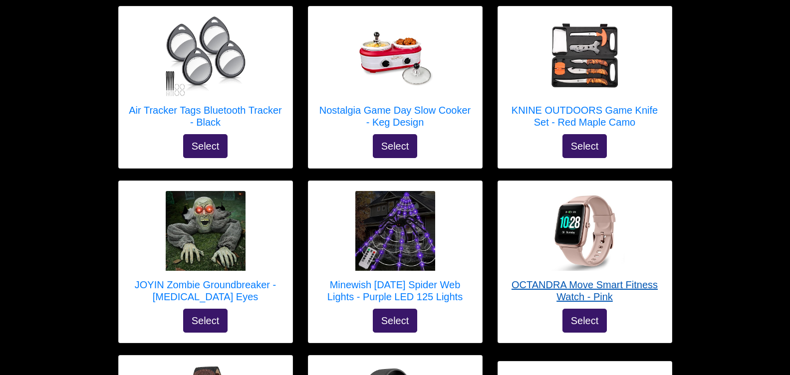
click at [619, 279] on h5 "OCTANDRA Move Smart Fitness Watch - Pink" at bounding box center [585, 291] width 154 height 24
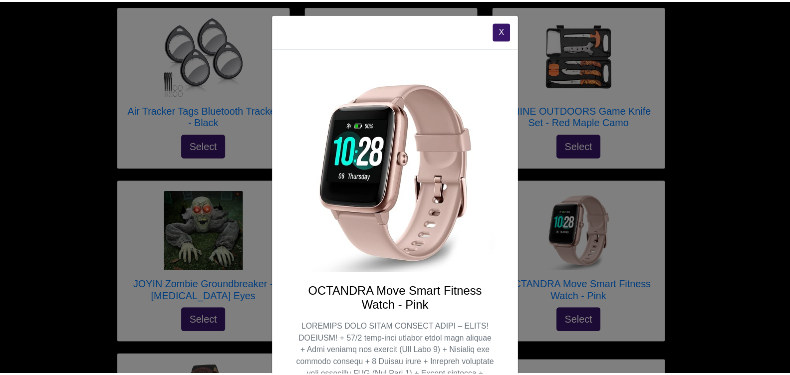
scroll to position [0, 0]
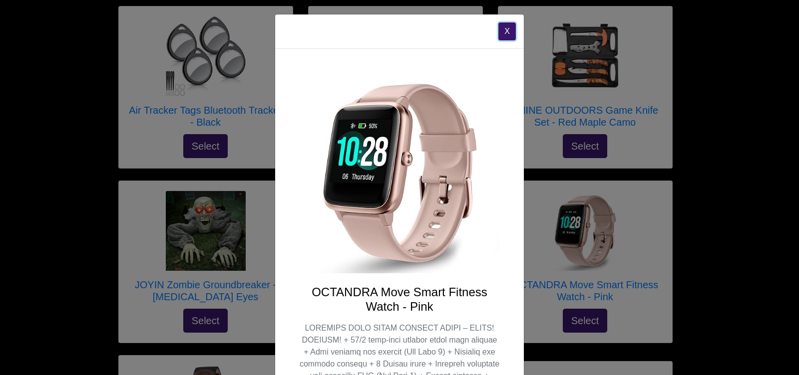
click at [501, 33] on button "X" at bounding box center [506, 31] width 17 height 18
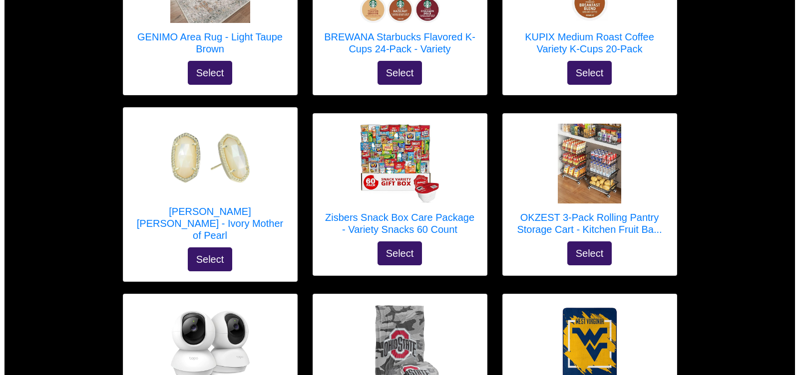
scroll to position [1121, 0]
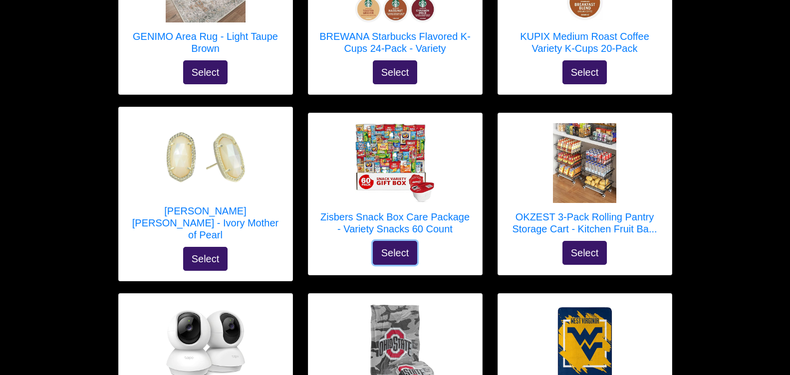
click at [390, 241] on button "Select" at bounding box center [395, 253] width 45 height 24
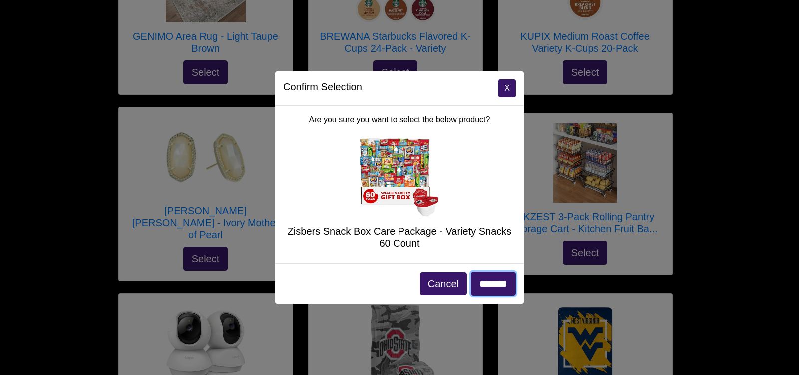
click at [493, 286] on input "*******" at bounding box center [493, 284] width 45 height 24
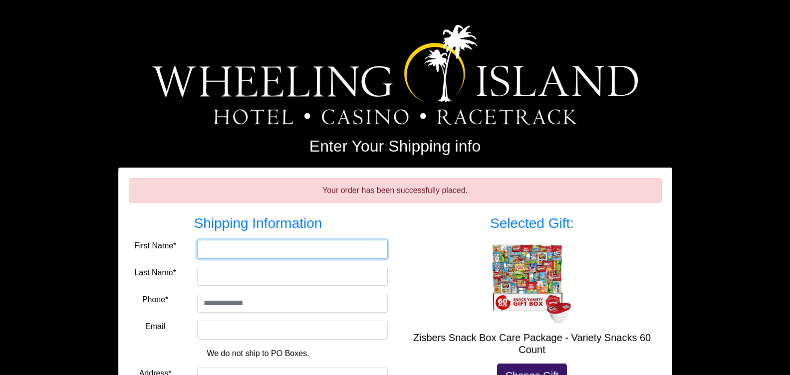
click at [208, 247] on input "First Name*" at bounding box center [292, 249] width 191 height 19
type input "******"
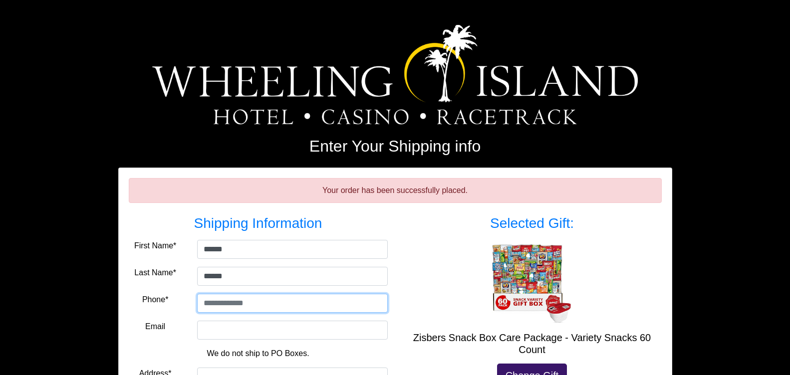
type input "**********"
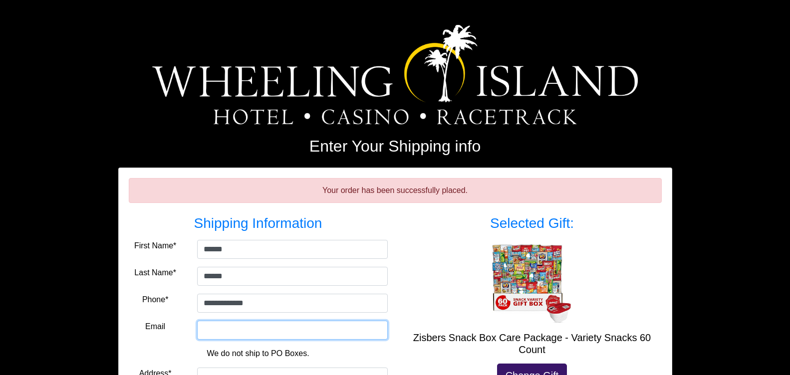
type input "**********"
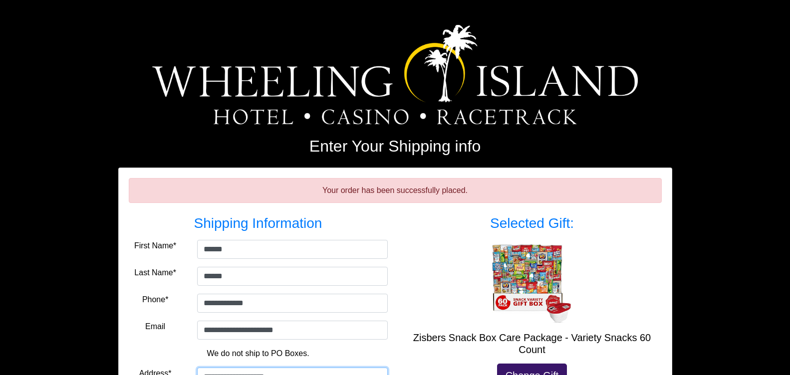
type input "**********"
select select "**"
type input "*****"
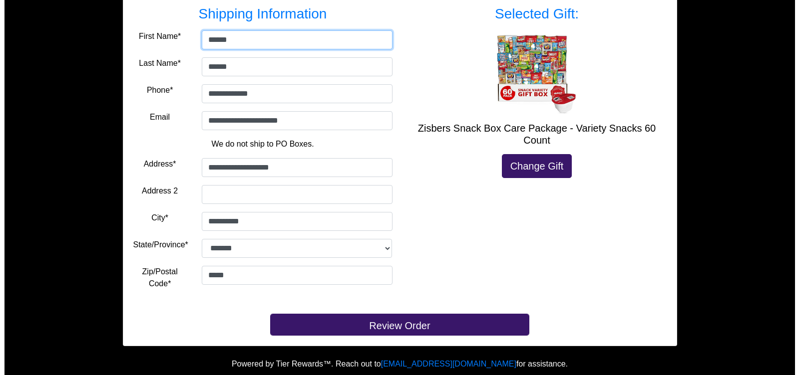
scroll to position [213, 0]
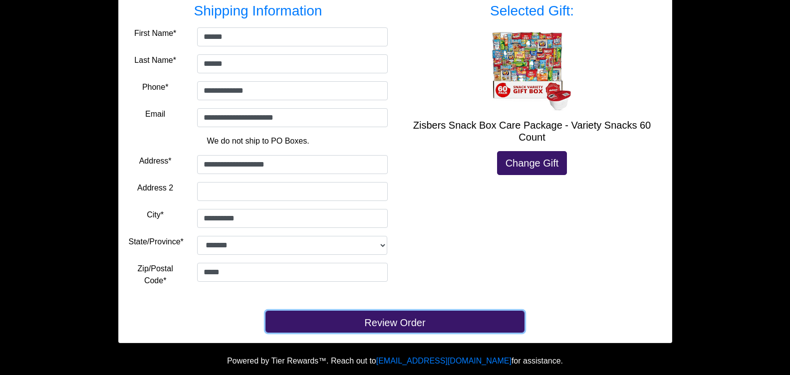
click at [364, 328] on button "Review Order" at bounding box center [395, 322] width 259 height 22
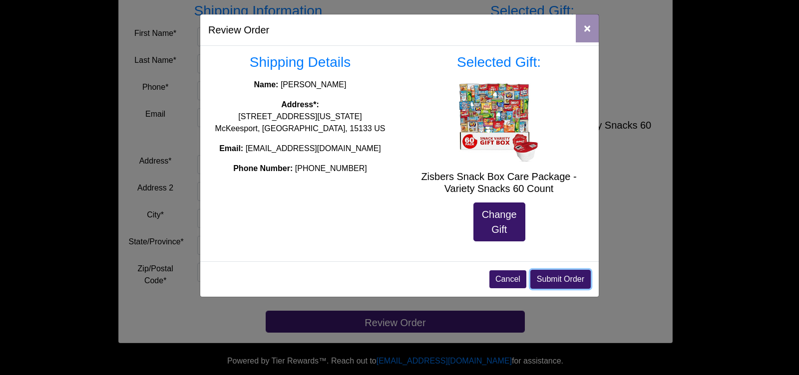
click at [548, 278] on button "Submit Order" at bounding box center [560, 279] width 60 height 19
